Goal: Task Accomplishment & Management: Complete application form

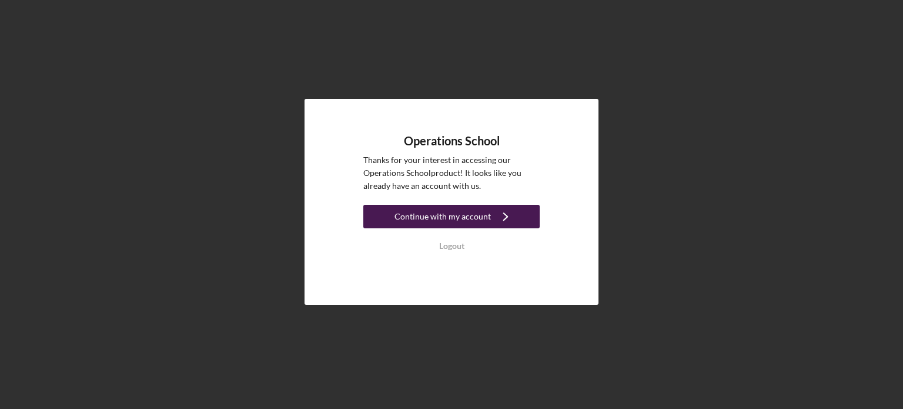
click at [495, 212] on icon "Icon/Navigate" at bounding box center [505, 216] width 29 height 29
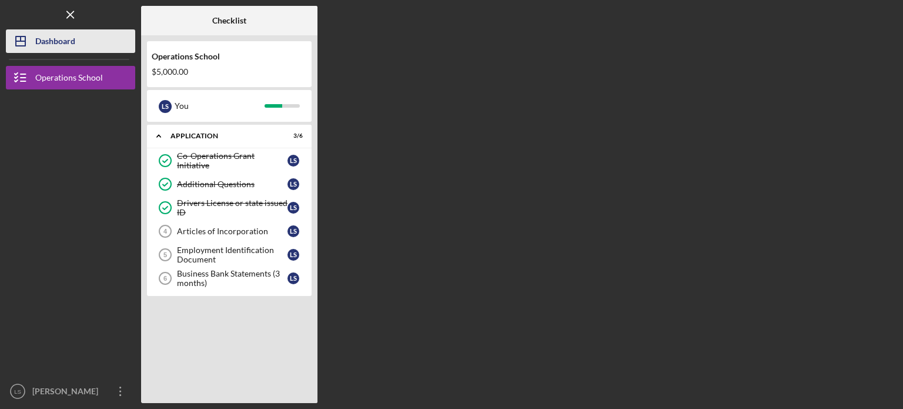
click at [61, 42] on div "Dashboard" at bounding box center [55, 42] width 40 height 26
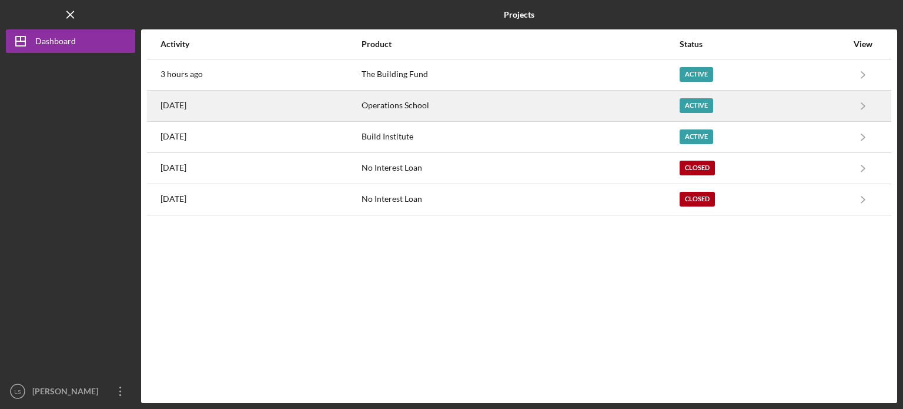
click at [687, 106] on div "Active" at bounding box center [697, 105] width 34 height 15
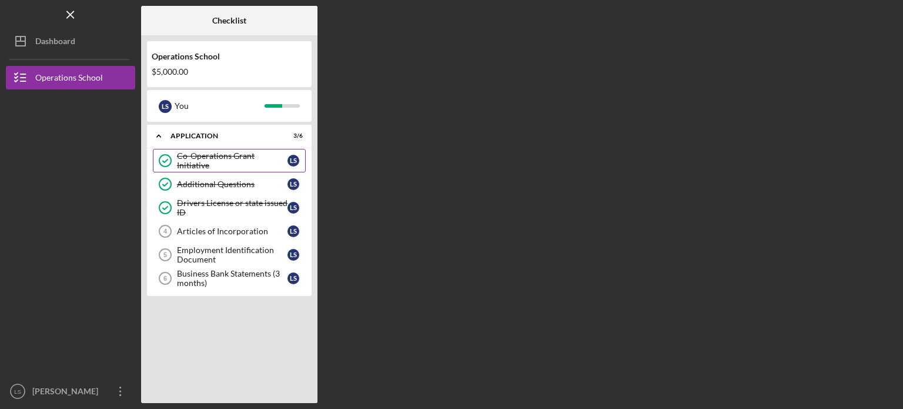
click at [238, 161] on div "Co-Operations Grant Initiative" at bounding box center [232, 160] width 111 height 19
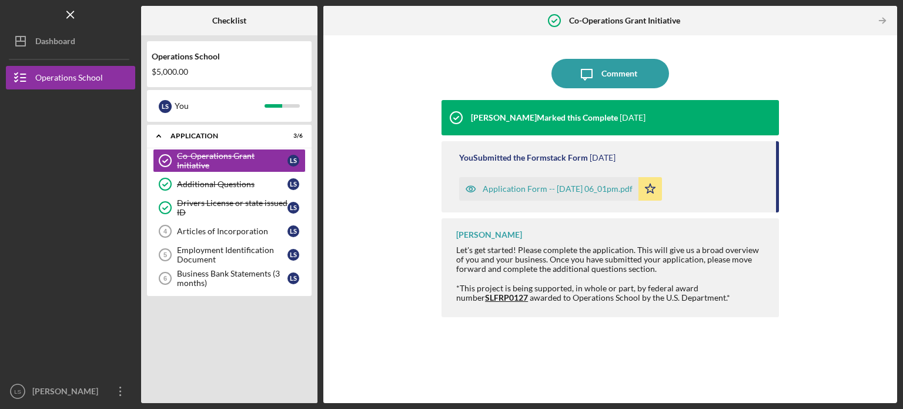
click at [615, 183] on div "Application Form -- [DATE] 06_01pm.pdf" at bounding box center [548, 189] width 179 height 24
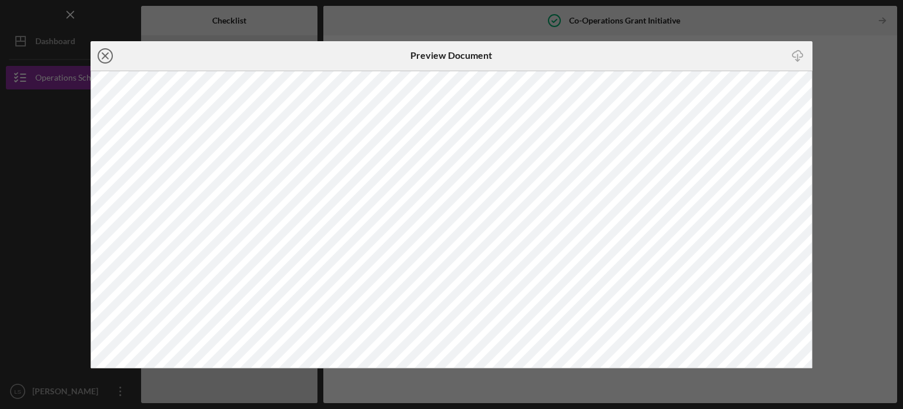
click at [112, 52] on icon "Icon/Close" at bounding box center [105, 55] width 29 height 29
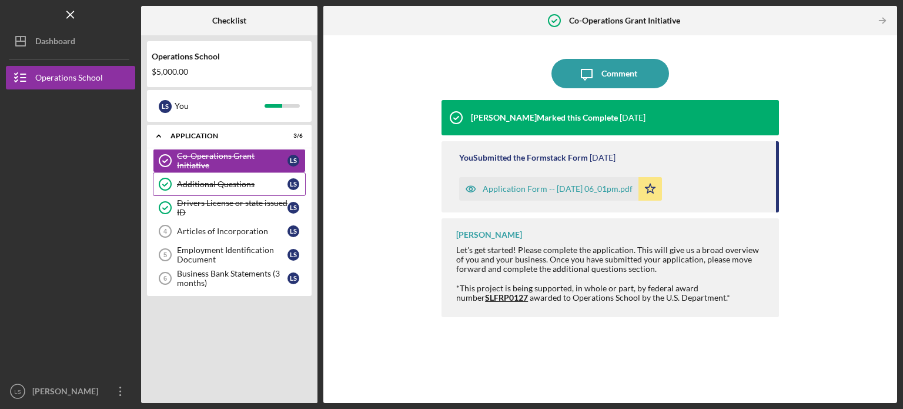
click at [231, 178] on link "Additional Questions Additional Questions L S" at bounding box center [229, 184] width 153 height 24
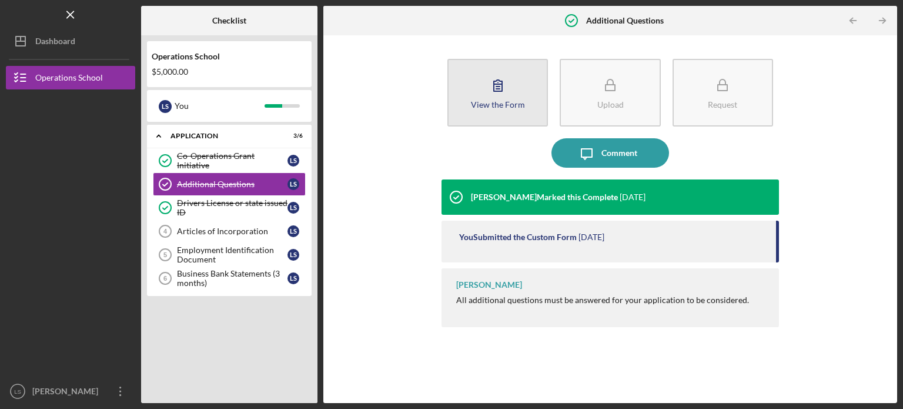
click at [485, 103] on div "View the Form" at bounding box center [498, 104] width 54 height 9
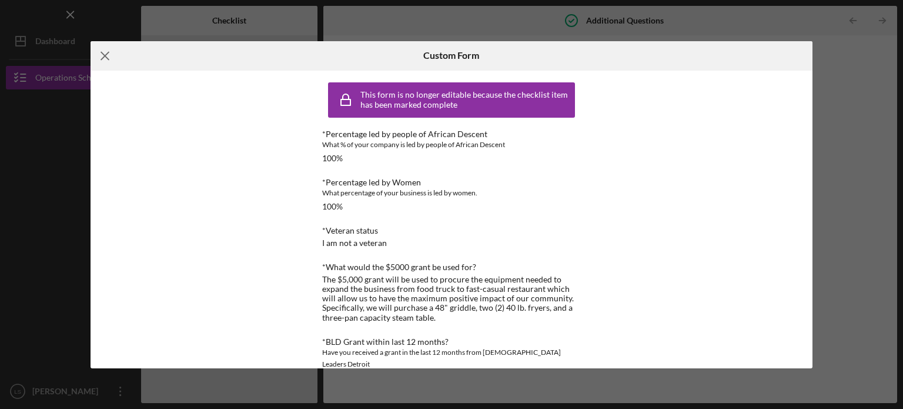
click at [101, 54] on icon "Icon/Menu Close" at bounding box center [105, 55] width 29 height 29
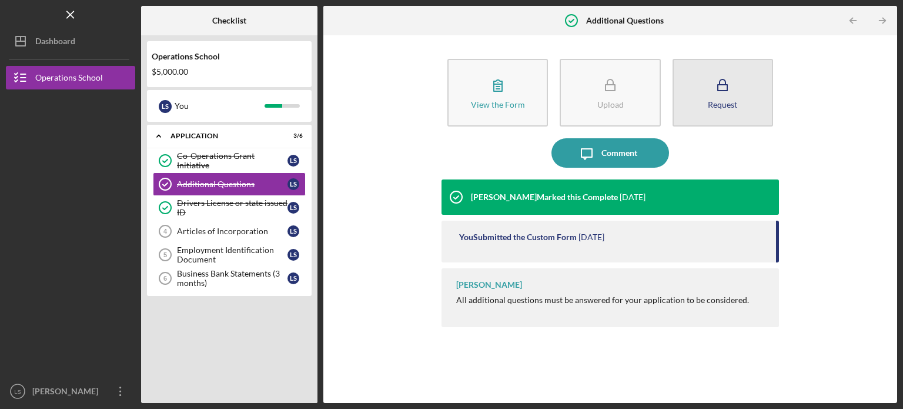
click at [739, 92] on button "Request" at bounding box center [723, 93] width 101 height 68
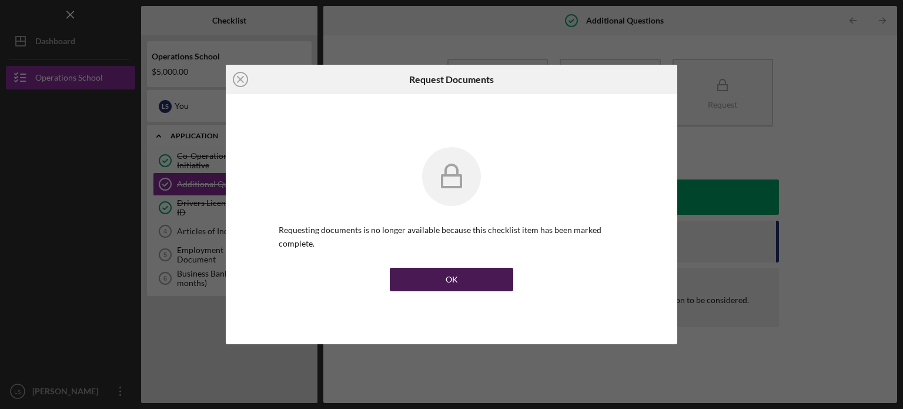
click at [476, 286] on button "OK" at bounding box center [452, 280] width 124 height 24
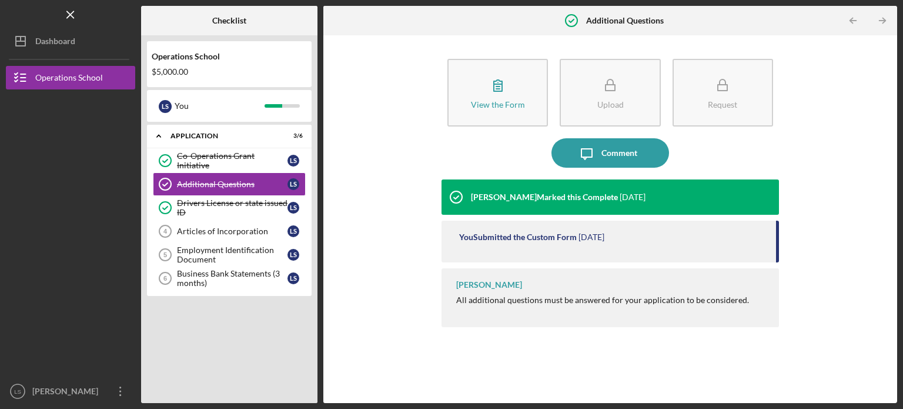
click at [535, 195] on div "[PERSON_NAME] Marked this Complete" at bounding box center [544, 196] width 147 height 9
click at [491, 239] on div "You Submitted the Custom Form" at bounding box center [518, 236] width 118 height 9
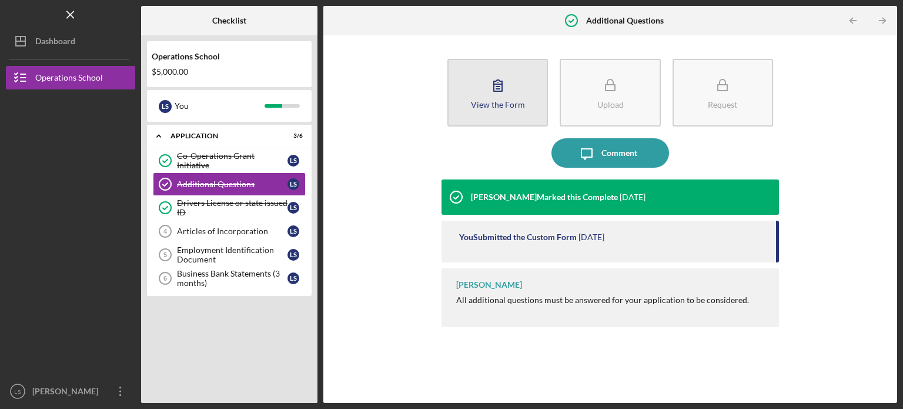
click at [473, 106] on div "View the Form" at bounding box center [498, 104] width 54 height 9
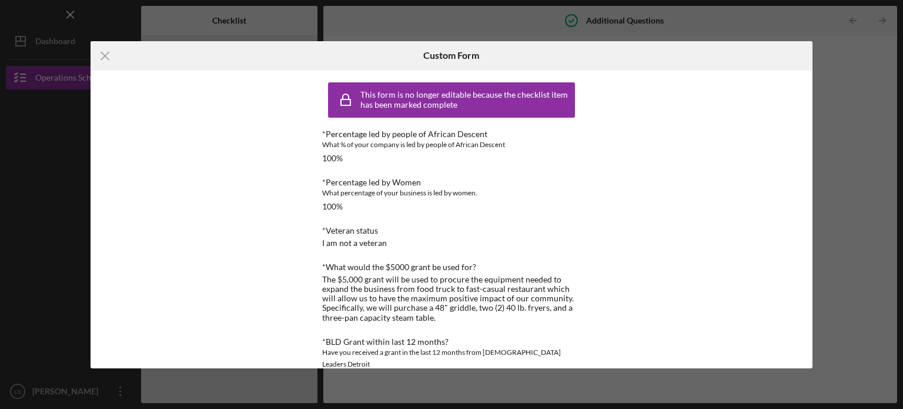
click at [465, 100] on div "This form is no longer editable because the checklist item has been marked comp…" at bounding box center [467, 99] width 212 height 19
click at [103, 51] on icon "Icon/Menu Close" at bounding box center [105, 55] width 29 height 29
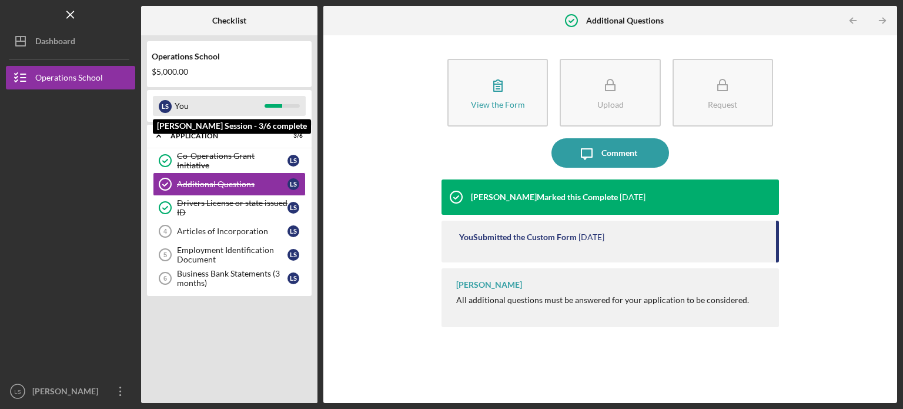
click at [172, 108] on div "L S You" at bounding box center [229, 106] width 153 height 20
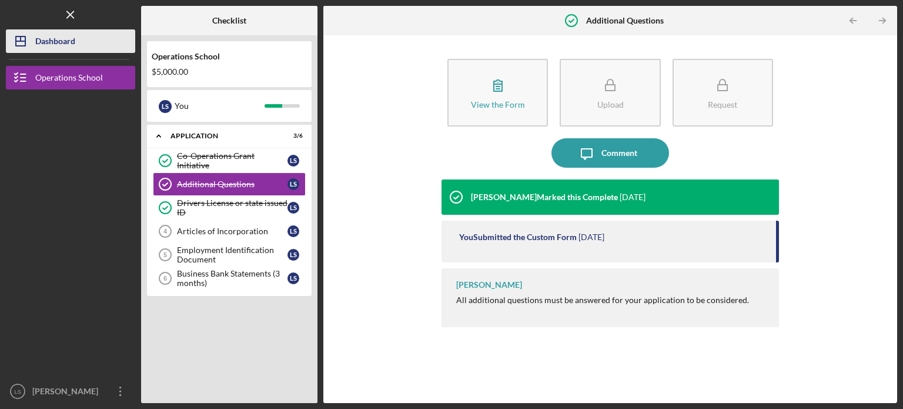
click at [71, 32] on div "Dashboard" at bounding box center [55, 42] width 40 height 26
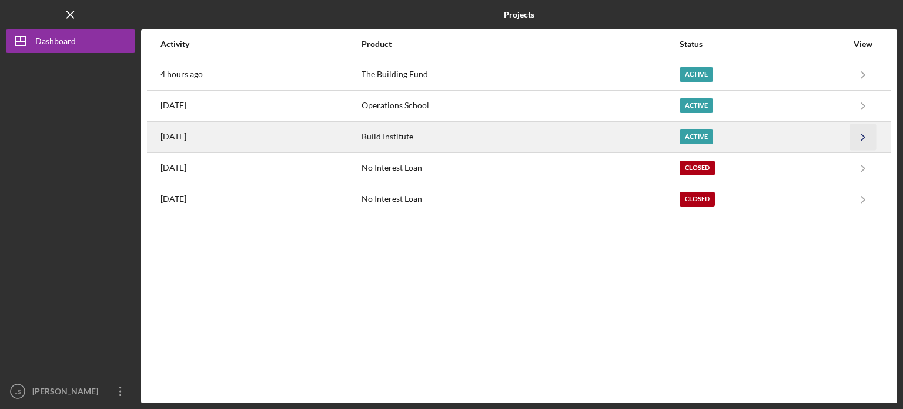
click at [871, 136] on icon "Icon/Navigate" at bounding box center [864, 137] width 26 height 26
